Goal: Task Accomplishment & Management: Manage account settings

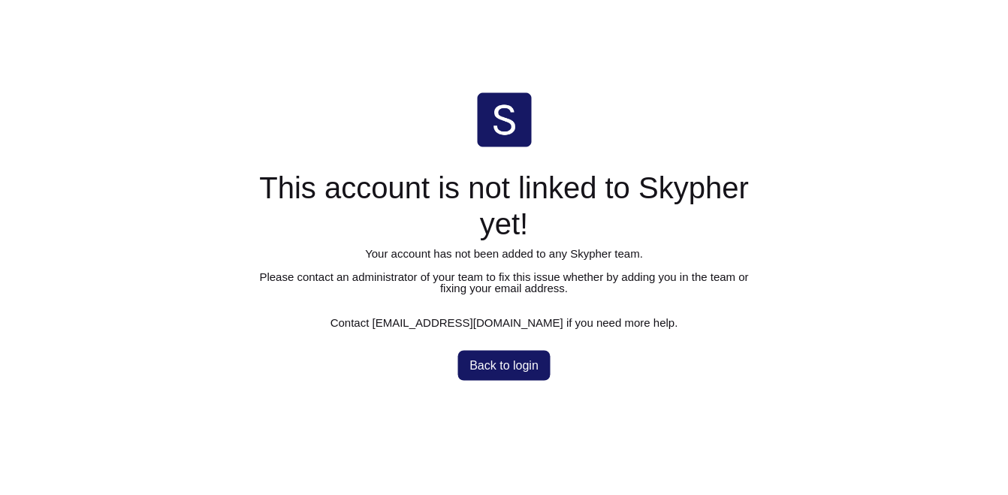
click at [505, 364] on span "Back to login" at bounding box center [504, 365] width 69 height 12
